Goal: Submit feedback/report problem

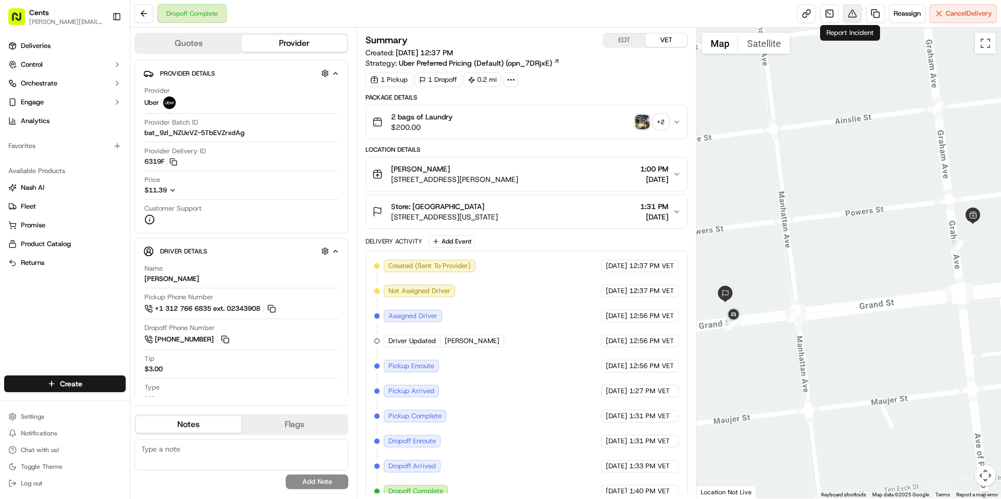
click at [844, 8] on button at bounding box center [852, 13] width 19 height 19
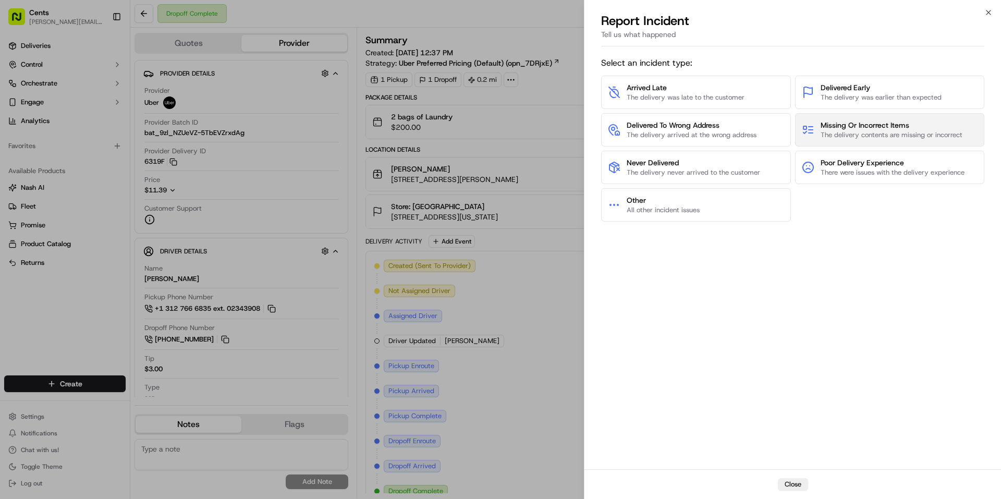
click at [845, 130] on span "The delivery contents are missing or incorrect" at bounding box center [891, 134] width 142 height 9
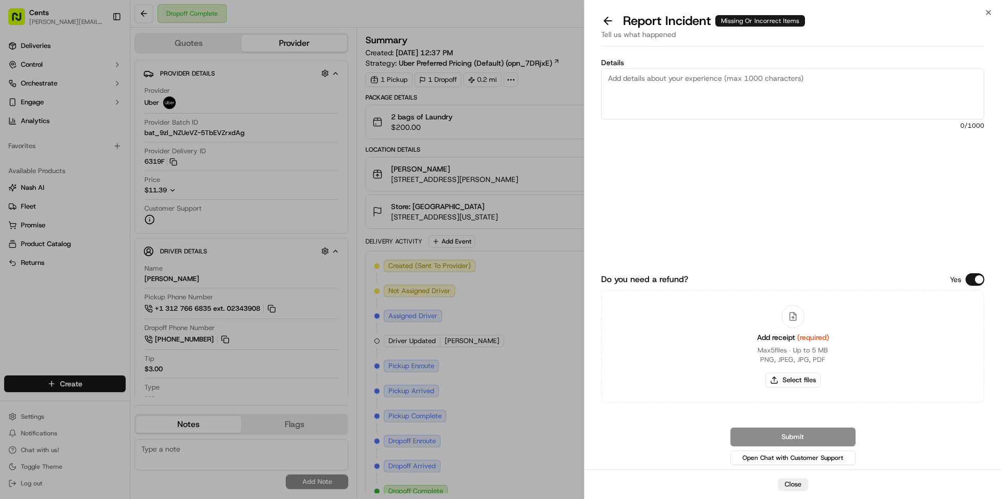
click at [705, 94] on textarea "Details" at bounding box center [792, 93] width 383 height 51
type textarea "W"
paste textarea "The driver picked up two orders, one for this store and one for another store. …"
click at [606, 76] on textarea "The driver picked up two orders, one for this store and one for another store. …" at bounding box center [792, 93] width 383 height 51
paste textarea "Hello [PERSON_NAME] Team, We have a missing laundry case. Despite checking with…"
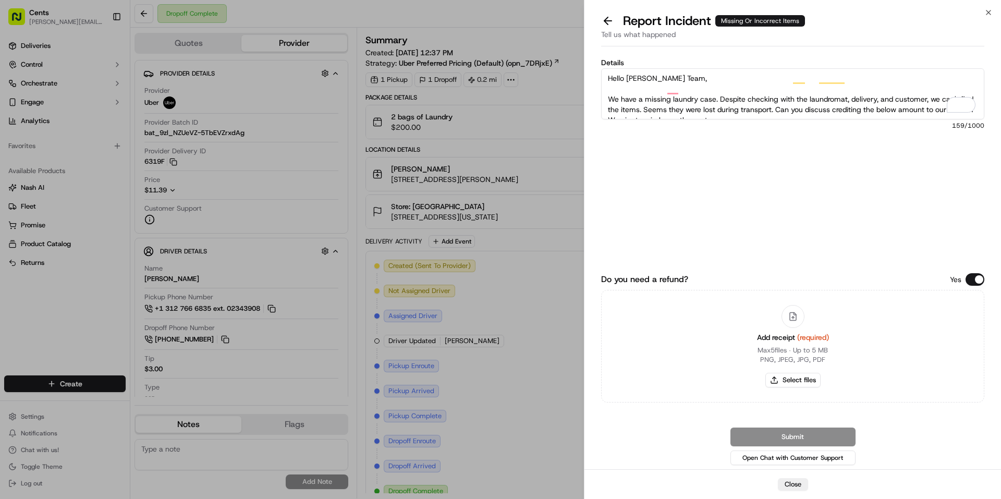
scroll to position [37, 0]
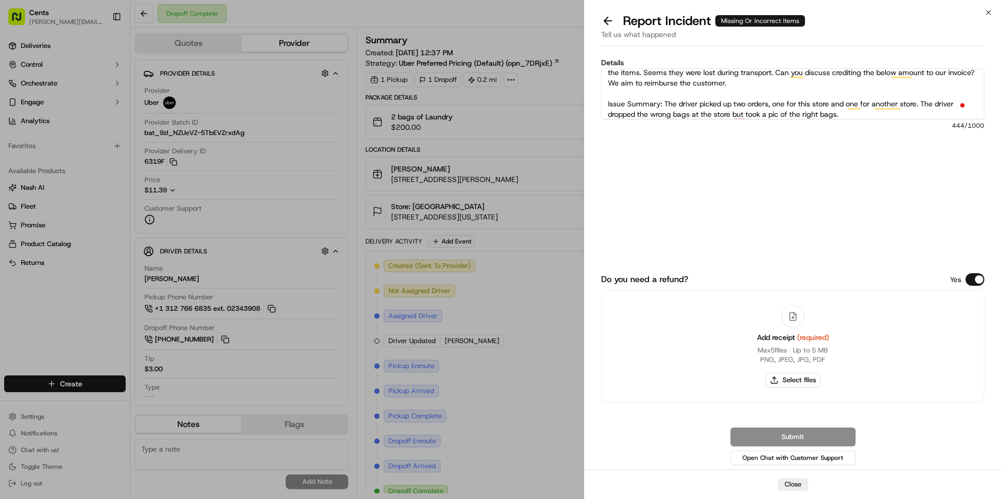
type textarea "Hello [PERSON_NAME] Team, We have a missing laundry case. Despite checking with…"
click at [777, 379] on button "Select files" at bounding box center [792, 380] width 55 height 15
type input "C:\fakepath\Captura de pantalla [DATE] 144346.png"
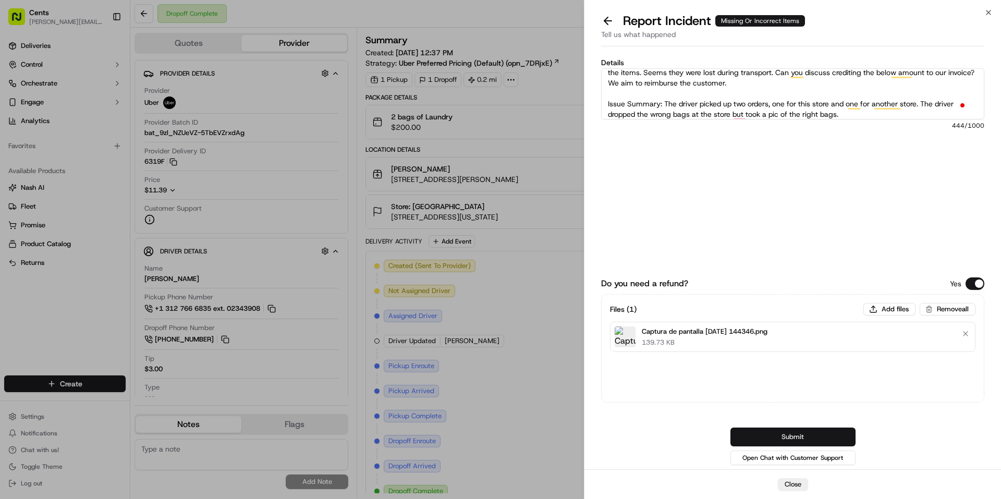
click at [762, 429] on button "Submit" at bounding box center [792, 436] width 125 height 19
